Goal: Browse casually

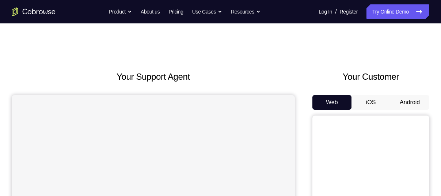
click at [400, 101] on button "Android" at bounding box center [409, 102] width 39 height 15
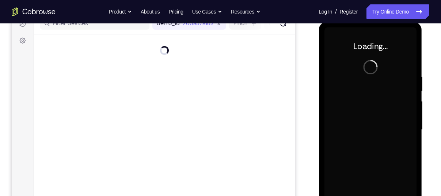
scroll to position [99, 0]
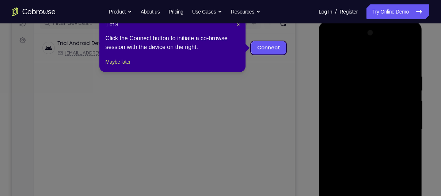
click at [237, 23] on nav "Go back Powerful, Flexible and Trustworthy. Avoid all extra friction for both A…" at bounding box center [220, 11] width 441 height 23
click at [238, 22] on nav "Go back Powerful, Flexible and Trustworthy. Avoid all extra friction for both A…" at bounding box center [220, 11] width 441 height 23
click at [239, 24] on span "×" at bounding box center [238, 25] width 3 height 6
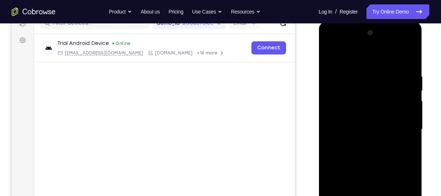
scroll to position [154, 0]
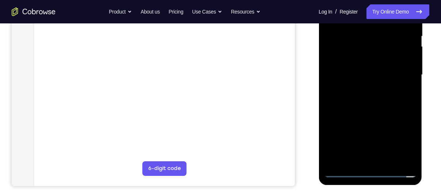
click at [368, 173] on div at bounding box center [370, 75] width 92 height 205
click at [405, 145] on div at bounding box center [370, 75] width 92 height 205
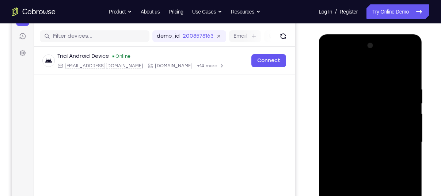
scroll to position [84, 0]
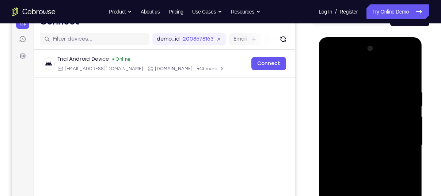
click at [340, 66] on div at bounding box center [370, 145] width 92 height 205
click at [352, 109] on div at bounding box center [370, 145] width 92 height 205
click at [336, 127] on div at bounding box center [370, 145] width 92 height 205
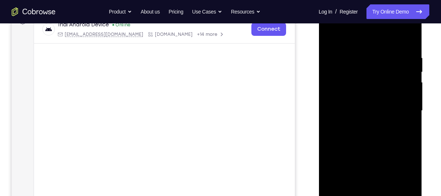
scroll to position [118, 0]
click at [336, 127] on div at bounding box center [370, 110] width 92 height 205
drag, startPoint x: 336, startPoint y: 92, endPoint x: 307, endPoint y: 141, distance: 56.4
click at [319, 141] on html "Online web based iOS Simulators and Android Emulators. Run iPhone, iPad, Mobile…" at bounding box center [371, 112] width 104 height 219
click at [345, 128] on div at bounding box center [370, 110] width 92 height 205
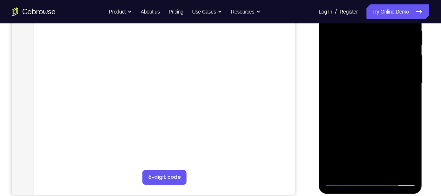
scroll to position [130, 0]
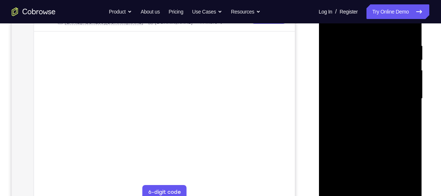
click at [371, 107] on div at bounding box center [370, 98] width 92 height 205
click at [406, 120] on div at bounding box center [370, 98] width 92 height 205
drag, startPoint x: 406, startPoint y: 120, endPoint x: 359, endPoint y: 101, distance: 50.0
click at [359, 101] on div at bounding box center [370, 98] width 92 height 205
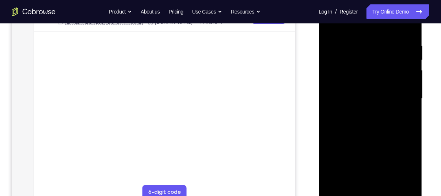
click at [362, 120] on div at bounding box center [370, 98] width 92 height 205
click at [352, 125] on div at bounding box center [370, 98] width 92 height 205
click at [328, 93] on div at bounding box center [370, 98] width 92 height 205
click at [345, 109] on div at bounding box center [370, 98] width 92 height 205
click at [398, 128] on div at bounding box center [370, 98] width 92 height 205
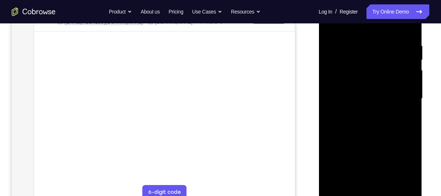
drag, startPoint x: 88, startPoint y: 140, endPoint x: 300, endPoint y: 123, distance: 212.3
click at [300, 123] on div "Your Support Agent Your Customer Web iOS Android" at bounding box center [221, 75] width 418 height 270
click at [350, 106] on div at bounding box center [370, 98] width 92 height 205
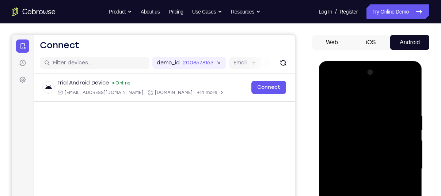
scroll to position [77, 0]
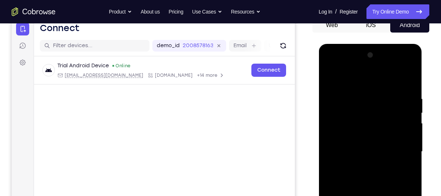
click at [361, 159] on div at bounding box center [370, 151] width 92 height 205
click at [366, 151] on div at bounding box center [370, 151] width 92 height 205
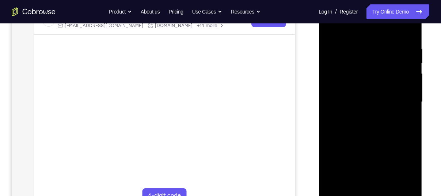
click at [399, 168] on div at bounding box center [370, 102] width 92 height 205
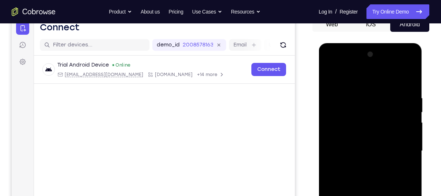
scroll to position [77, 0]
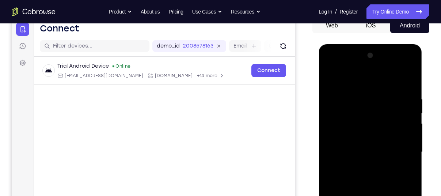
click at [371, 161] on div at bounding box center [370, 152] width 92 height 205
click at [411, 186] on div at bounding box center [370, 152] width 92 height 205
click at [399, 171] on div at bounding box center [370, 152] width 92 height 205
click at [409, 183] on div at bounding box center [370, 152] width 92 height 205
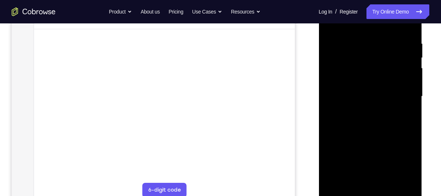
scroll to position [133, 0]
click at [353, 159] on div at bounding box center [370, 96] width 92 height 205
click at [326, 191] on div at bounding box center [370, 96] width 92 height 205
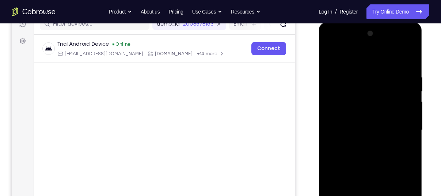
scroll to position [98, 0]
click at [353, 148] on div at bounding box center [370, 130] width 92 height 205
click at [368, 142] on div at bounding box center [370, 130] width 92 height 205
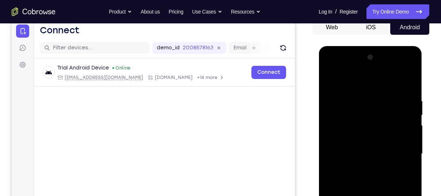
scroll to position [75, 0]
click at [367, 152] on div at bounding box center [370, 153] width 92 height 205
click at [336, 169] on div at bounding box center [370, 153] width 92 height 205
click at [345, 178] on div at bounding box center [370, 153] width 92 height 205
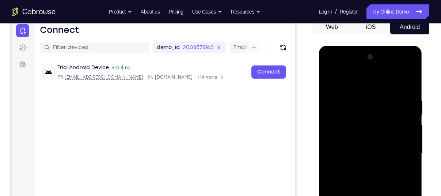
click at [342, 178] on div at bounding box center [370, 153] width 92 height 205
click at [344, 178] on div at bounding box center [370, 153] width 92 height 205
click at [353, 179] on div at bounding box center [370, 153] width 92 height 205
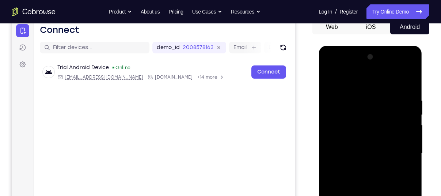
click at [361, 178] on div at bounding box center [370, 153] width 92 height 205
click at [355, 178] on div at bounding box center [370, 153] width 92 height 205
click at [390, 162] on div at bounding box center [370, 153] width 92 height 205
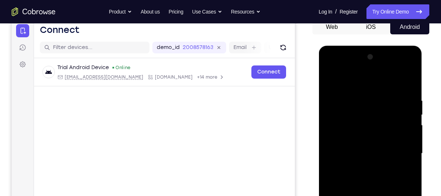
click at [390, 162] on div at bounding box center [370, 153] width 92 height 205
click at [394, 159] on div at bounding box center [370, 153] width 92 height 205
click at [376, 154] on div at bounding box center [370, 153] width 92 height 205
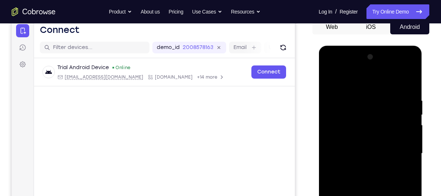
click at [386, 157] on div at bounding box center [370, 153] width 92 height 205
click at [392, 156] on div at bounding box center [370, 153] width 92 height 205
click at [394, 162] on div at bounding box center [370, 153] width 92 height 205
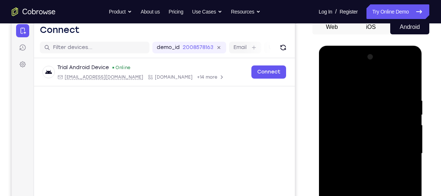
click at [394, 162] on div at bounding box center [370, 153] width 92 height 205
click at [395, 159] on div at bounding box center [370, 153] width 92 height 205
click at [367, 152] on div at bounding box center [370, 153] width 92 height 205
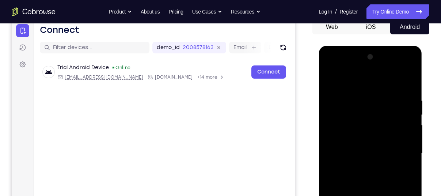
drag, startPoint x: 362, startPoint y: 178, endPoint x: 369, endPoint y: 177, distance: 7.0
click at [369, 177] on div at bounding box center [370, 153] width 92 height 205
click at [377, 173] on div at bounding box center [370, 153] width 92 height 205
click at [401, 158] on div at bounding box center [370, 153] width 92 height 205
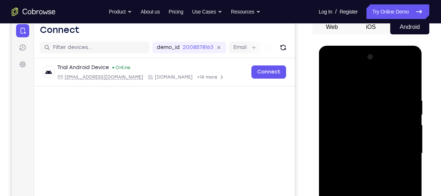
click at [395, 157] on div at bounding box center [370, 153] width 92 height 205
click at [410, 80] on div at bounding box center [370, 153] width 92 height 205
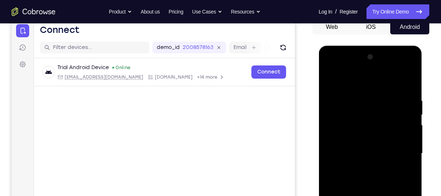
click at [367, 95] on div at bounding box center [370, 153] width 92 height 205
